Goal: Entertainment & Leisure: Consume media (video, audio)

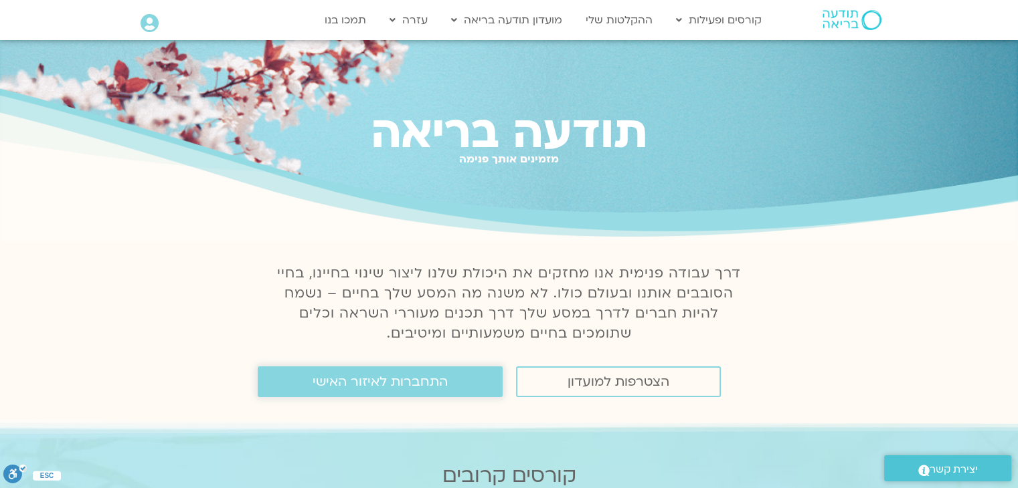
click at [317, 385] on span "התחברות לאיזור האישי" at bounding box center [380, 382] width 135 height 15
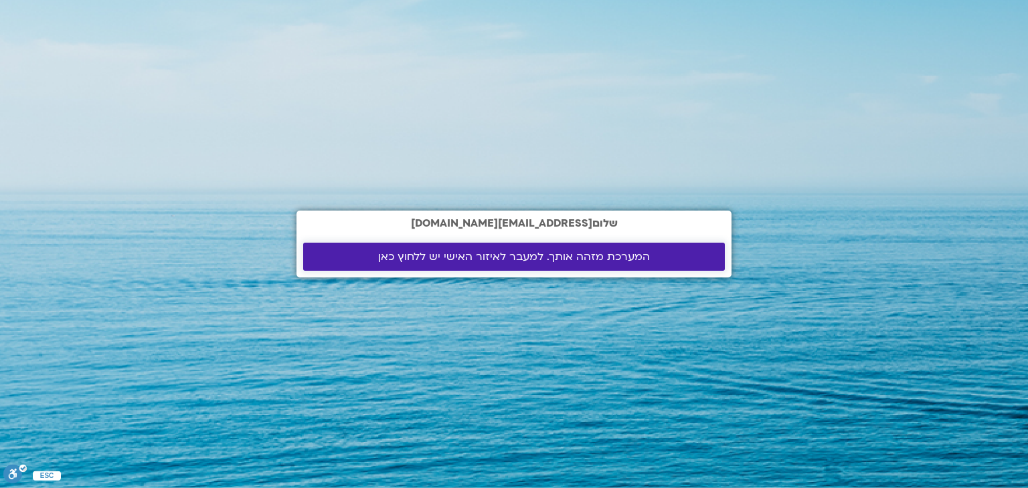
click at [555, 254] on span "המערכת מזהה אותך. למעבר לאיזור האישי יש ללחוץ כאן" at bounding box center [514, 257] width 272 height 12
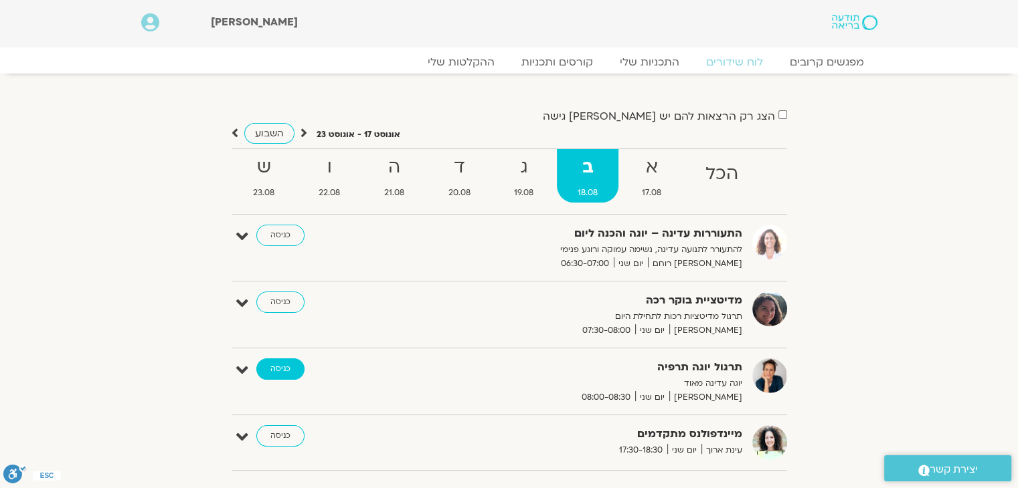
click at [281, 369] on link "כניסה" at bounding box center [280, 369] width 48 height 21
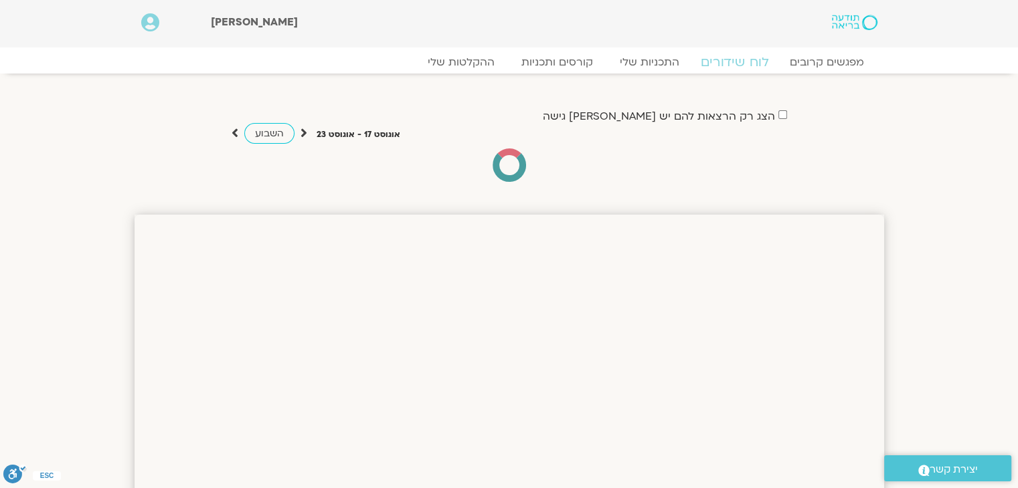
click at [735, 60] on link "לוח שידורים" at bounding box center [734, 62] width 100 height 16
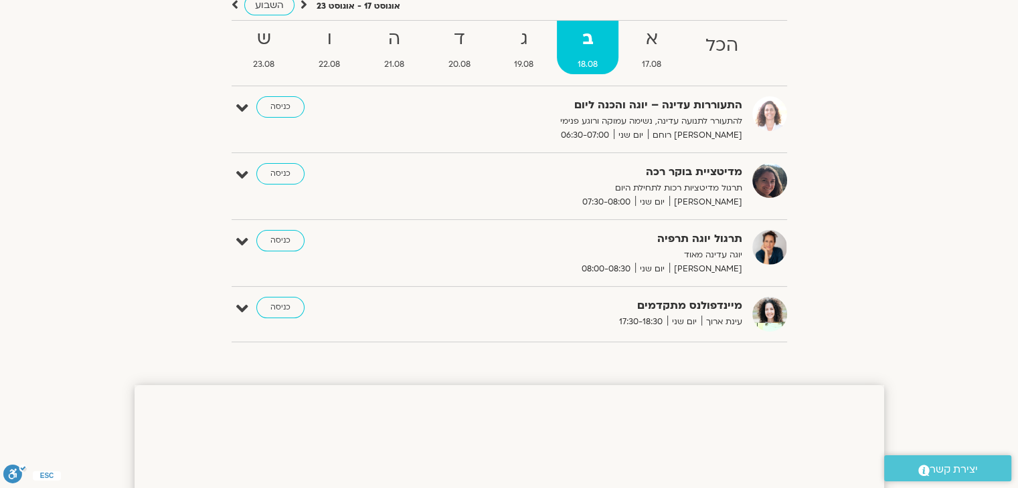
scroll to position [139, 0]
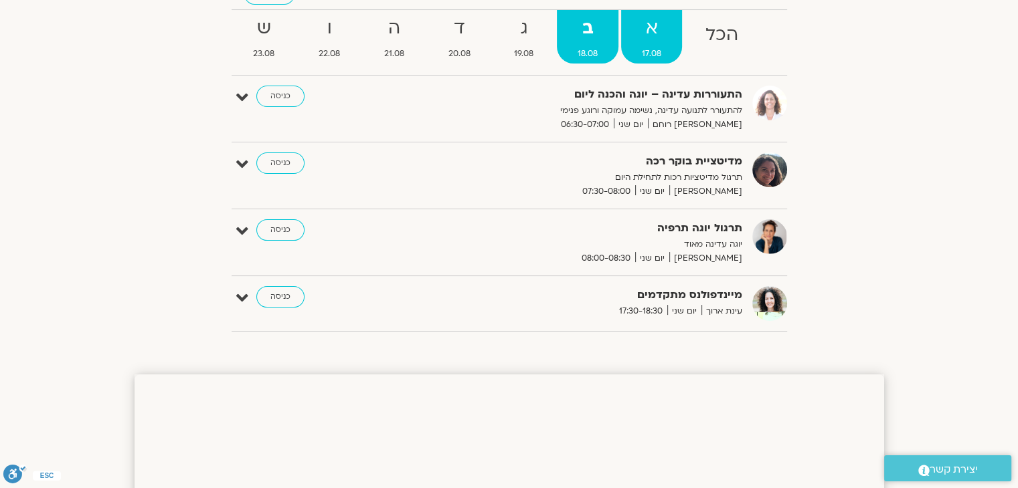
click at [650, 25] on strong "א" at bounding box center [651, 28] width 61 height 30
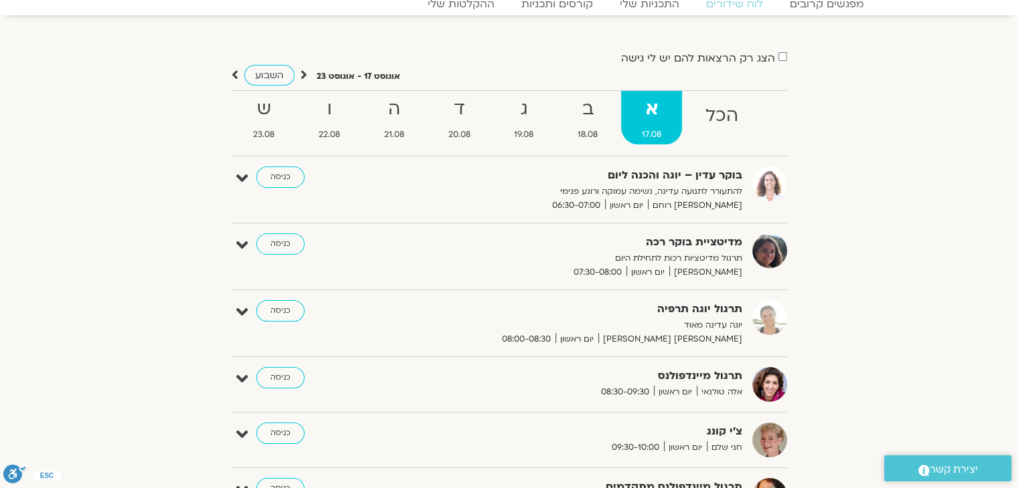
scroll to position [58, 0]
click at [521, 108] on strong "ג" at bounding box center [524, 110] width 61 height 30
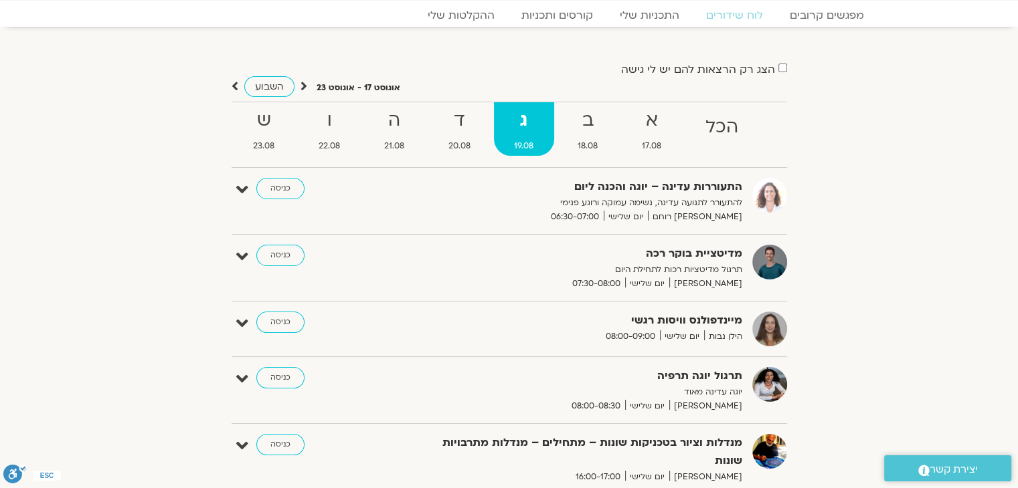
scroll to position [0, 0]
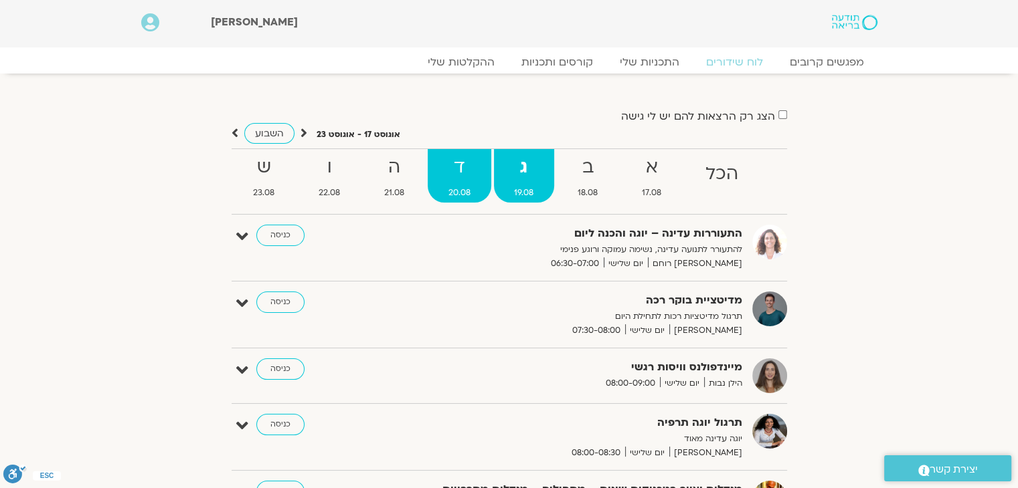
click at [458, 162] on strong "ד" at bounding box center [460, 168] width 64 height 30
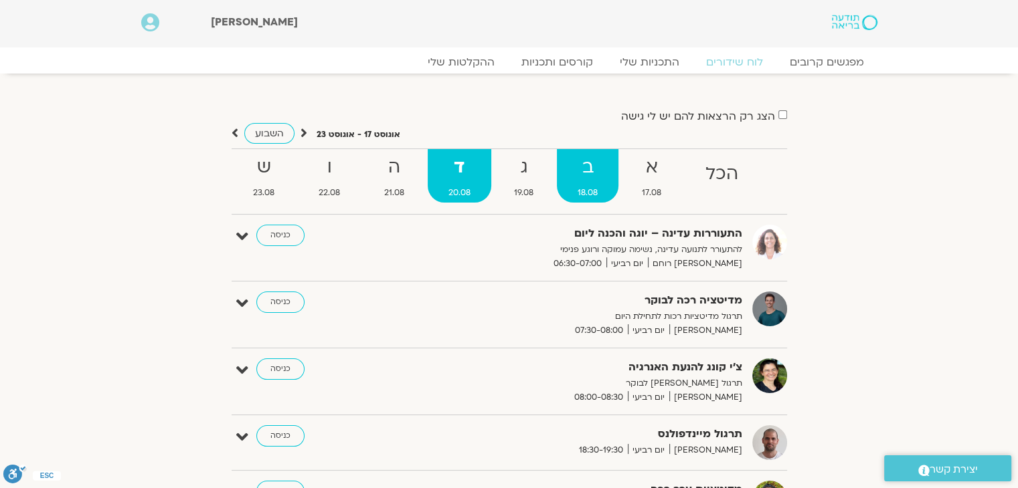
click at [590, 170] on strong "ב" at bounding box center [588, 168] width 62 height 30
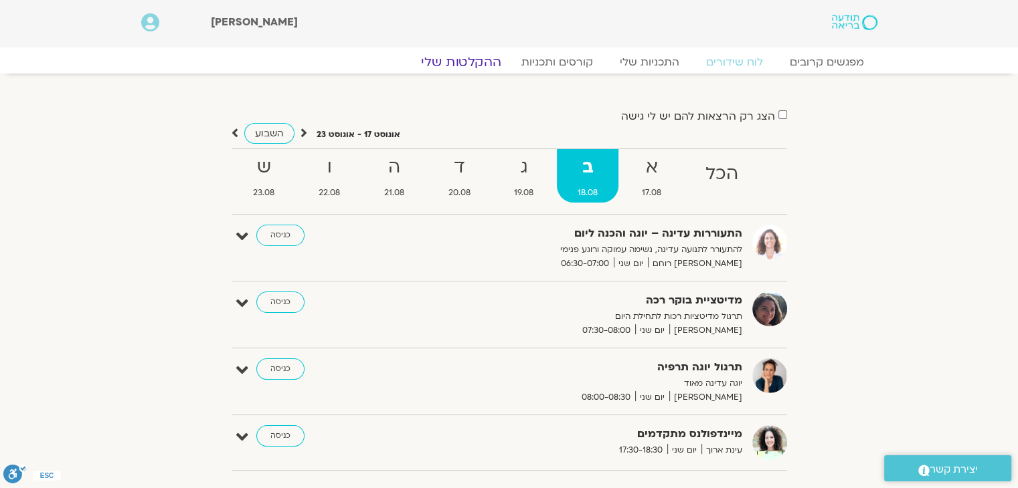
click at [468, 65] on link "ההקלטות שלי" at bounding box center [461, 62] width 112 height 16
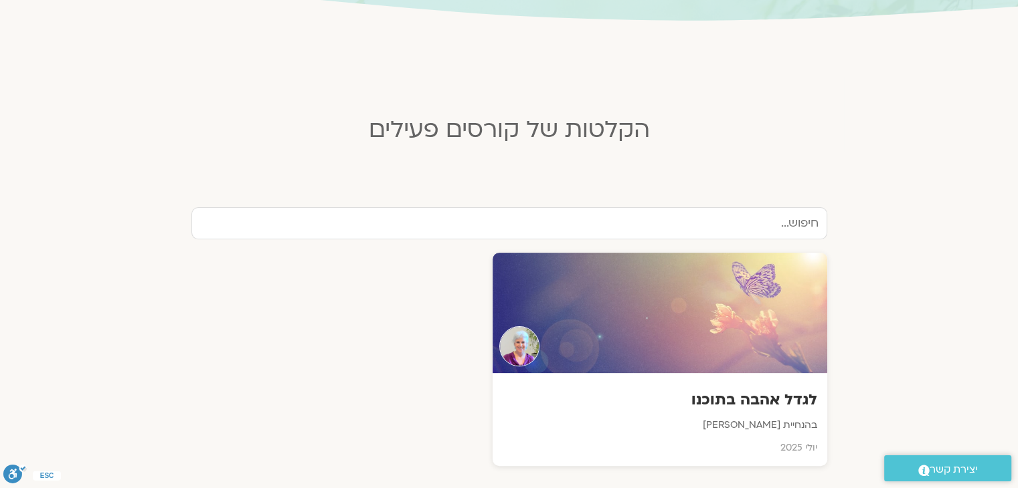
scroll to position [300, 0]
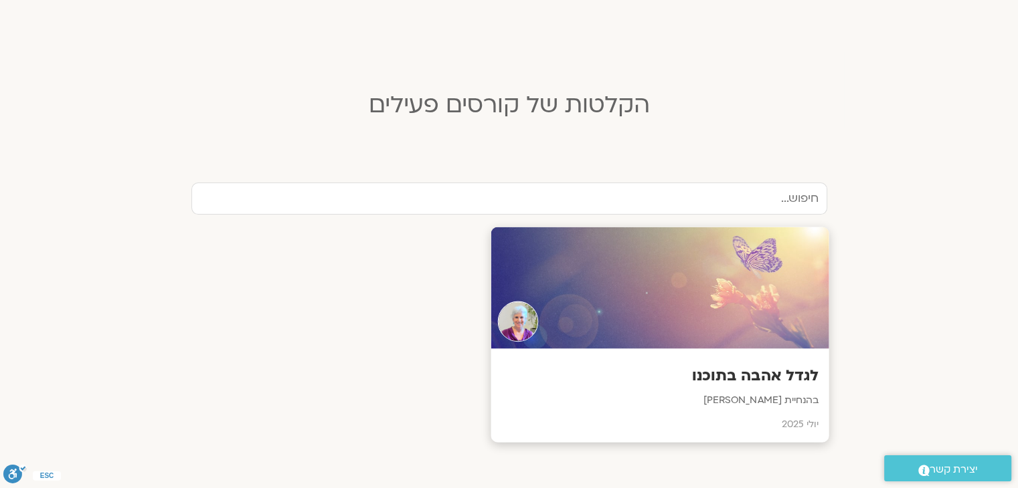
click at [775, 401] on p "בהנחיית סנדיה בר קמה" at bounding box center [660, 401] width 318 height 17
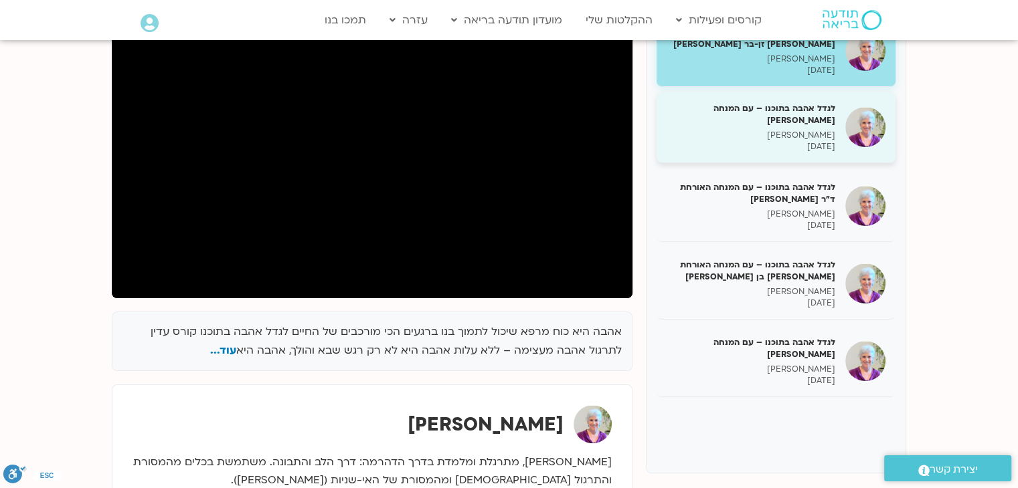
scroll to position [221, 0]
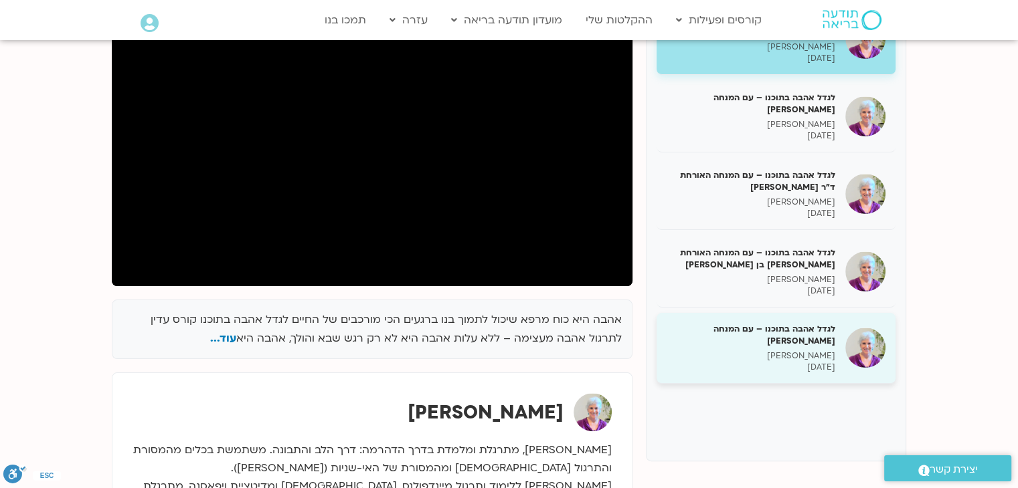
click at [806, 352] on p "[PERSON_NAME]" at bounding box center [750, 356] width 169 height 11
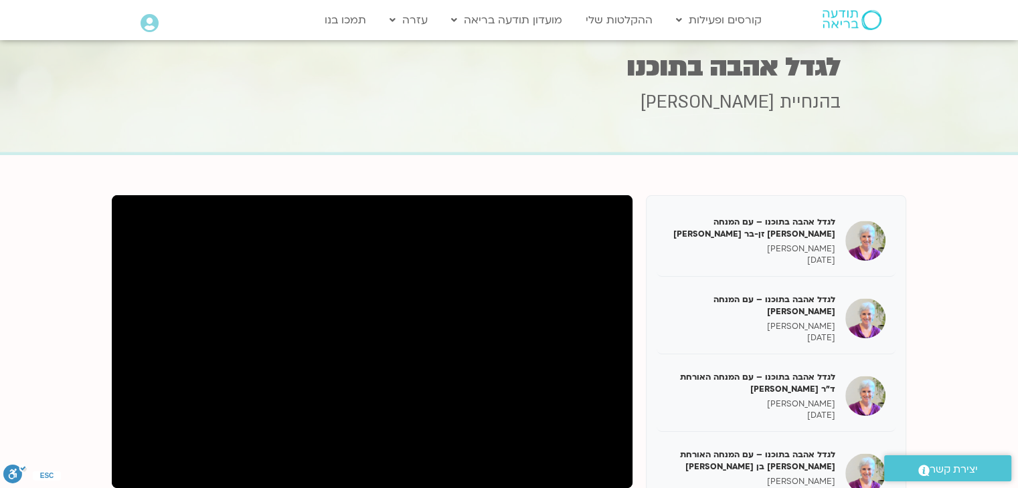
click at [278, 110] on h3 "בהנחיית [PERSON_NAME] בר קמה" at bounding box center [509, 102] width 662 height 24
